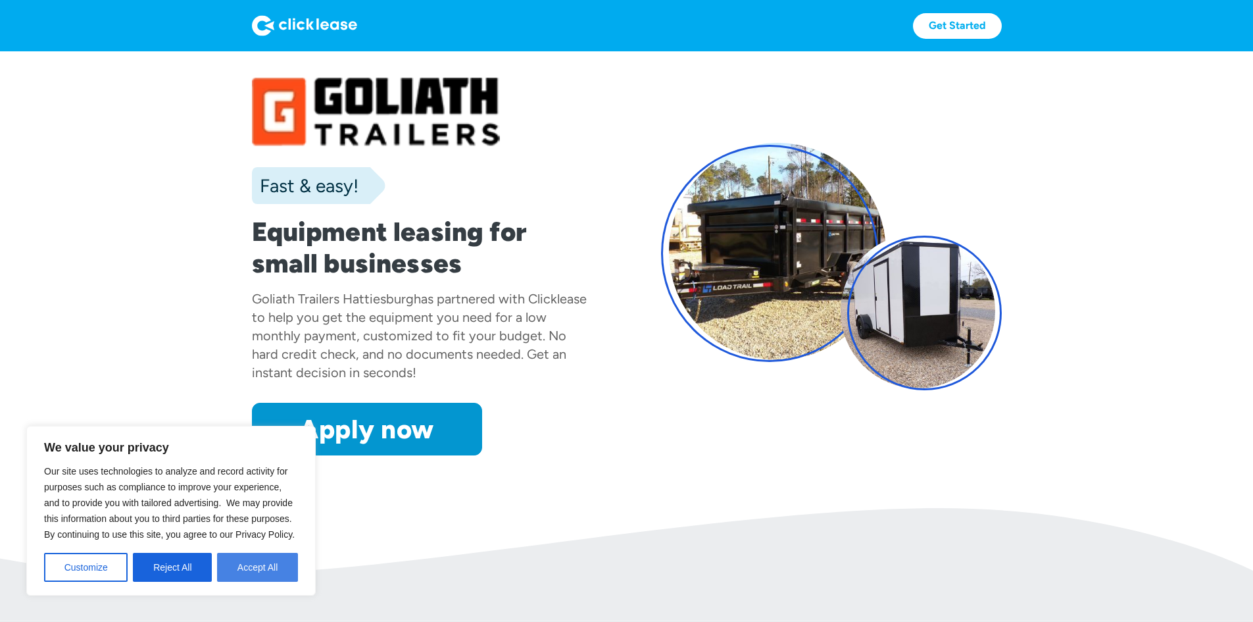
click at [229, 574] on button "Accept All" at bounding box center [257, 567] width 81 height 29
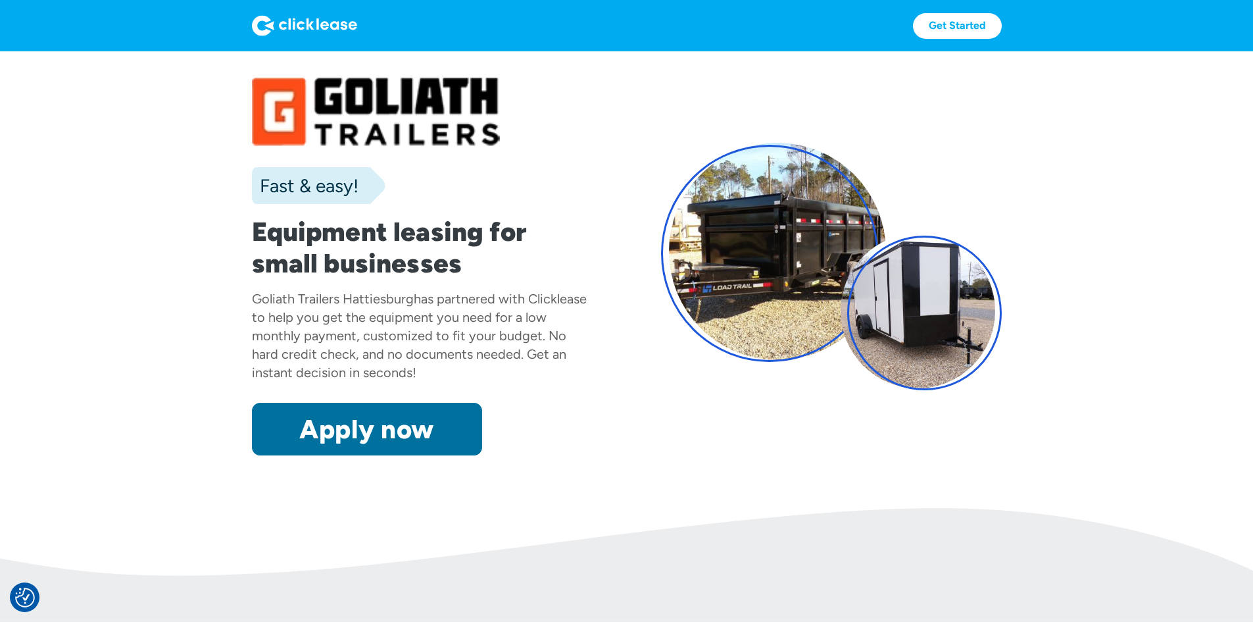
click at [252, 455] on link "Apply now" at bounding box center [367, 429] width 230 height 53
drag, startPoint x: 306, startPoint y: 500, endPoint x: 315, endPoint y: 507, distance: 10.8
click at [307, 455] on link "Apply now" at bounding box center [367, 429] width 230 height 53
